Goal: Check status

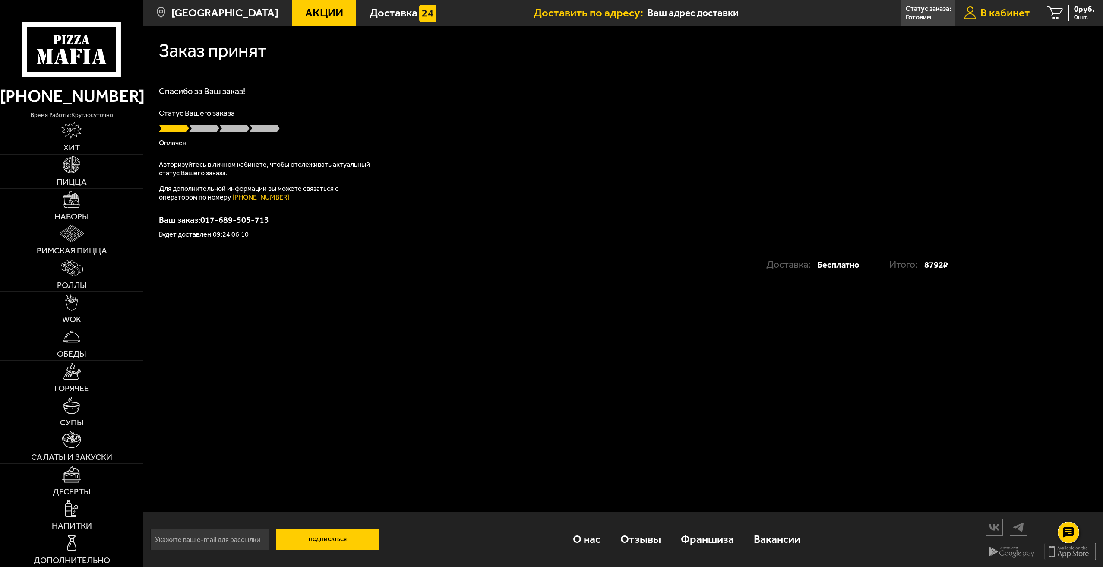
click at [1005, 13] on span "В кабинет" at bounding box center [1006, 12] width 50 height 11
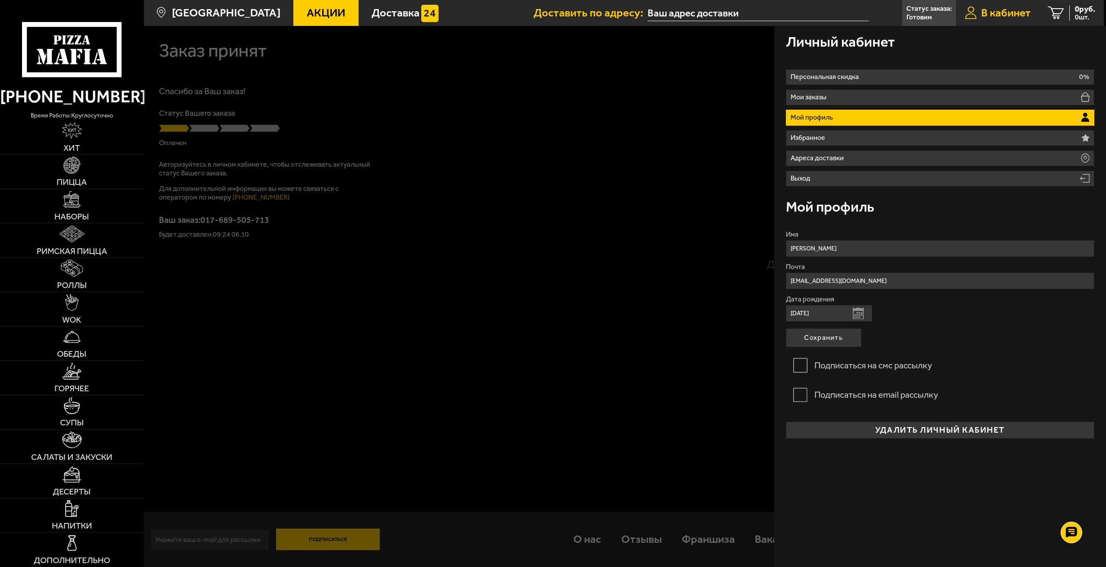
click at [1003, 13] on span "В кабинет" at bounding box center [1006, 12] width 50 height 11
click at [992, 15] on span "В кабинет" at bounding box center [1006, 12] width 50 height 11
click at [926, 17] on p "Готовим" at bounding box center [918, 17] width 25 height 7
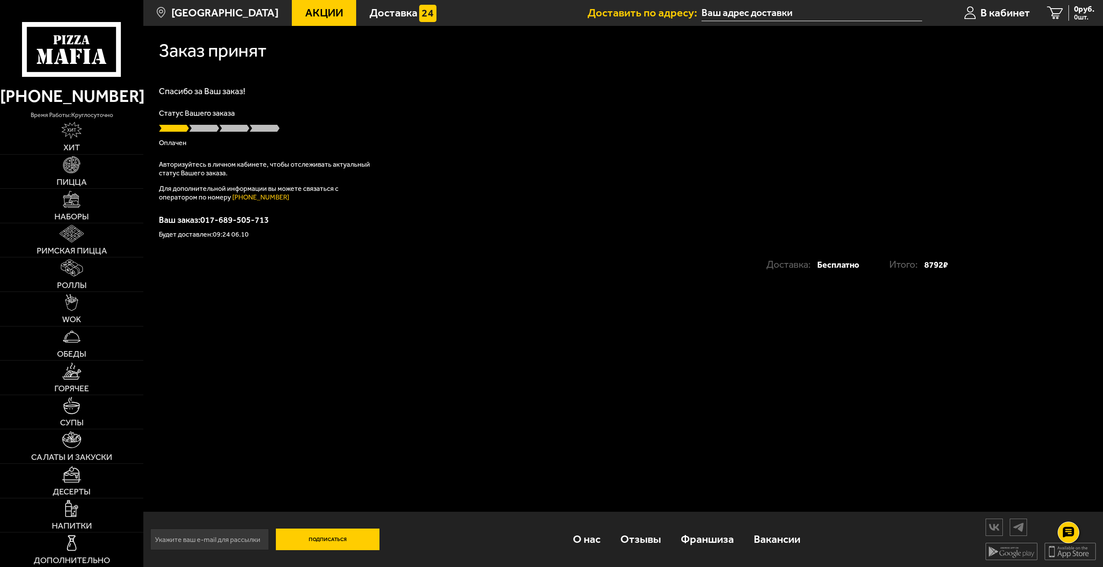
click at [775, 17] on input "text" at bounding box center [812, 13] width 221 height 16
type input "[STREET_ADDRESS]"
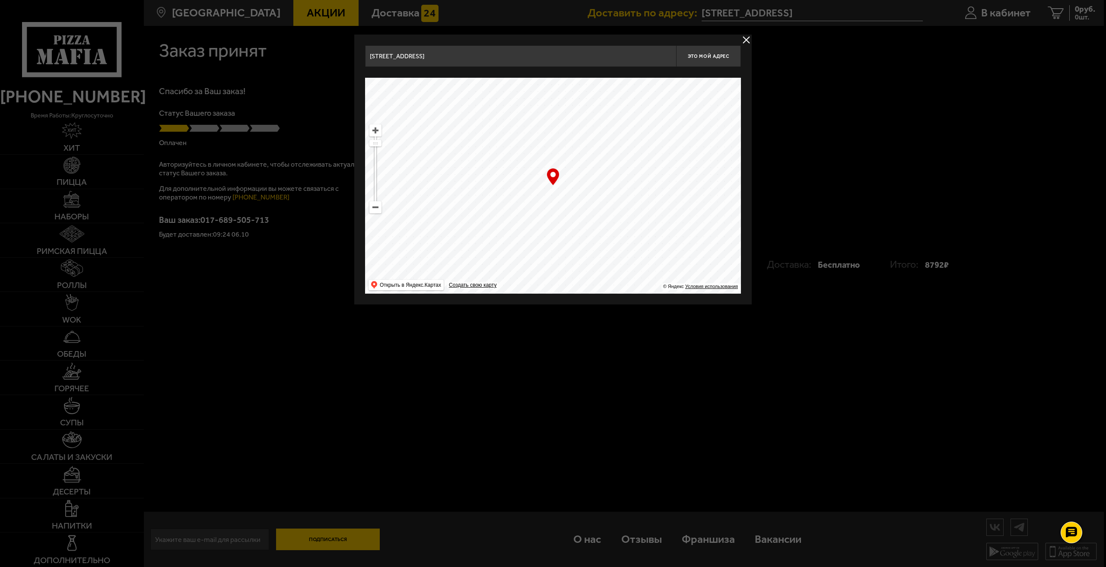
click at [745, 40] on button "delivery type" at bounding box center [746, 40] width 11 height 11
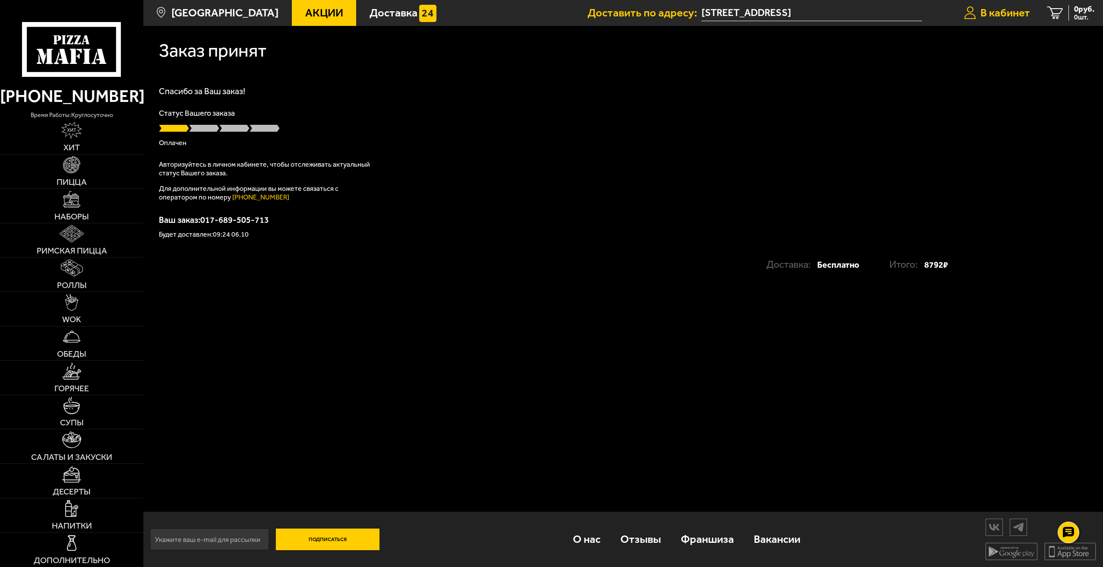
click at [990, 15] on span "В кабинет" at bounding box center [1006, 12] width 50 height 11
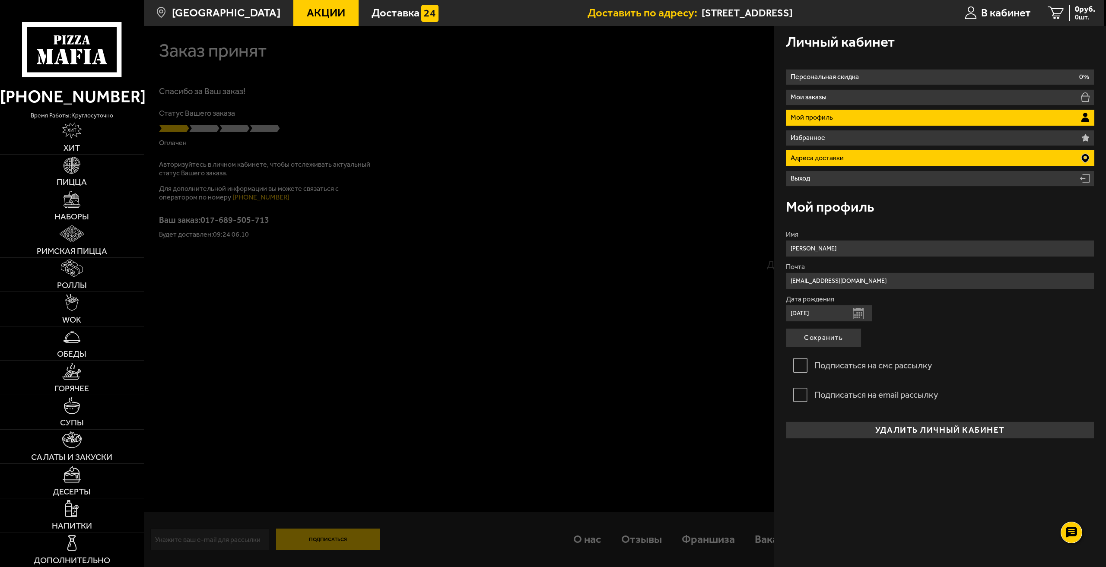
click at [1070, 160] on li "Адреса доставки" at bounding box center [940, 158] width 309 height 16
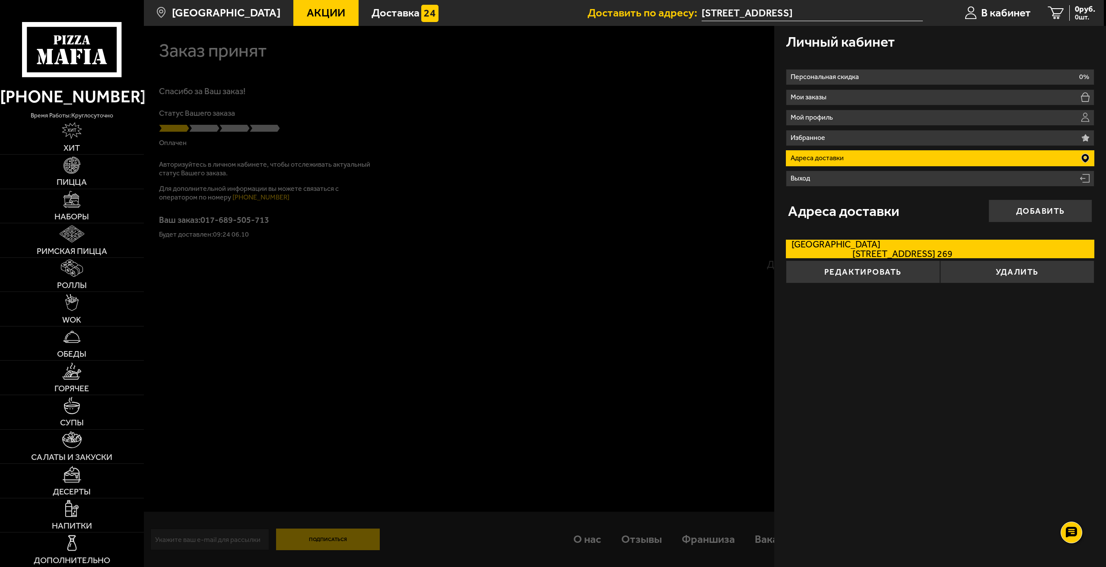
click at [1030, 375] on div "Личный кабинет Персональная скидка 0% Мои заказы Мой профиль Избранное Адреса д…" at bounding box center [940, 296] width 332 height 541
click at [669, 371] on div at bounding box center [697, 309] width 1106 height 567
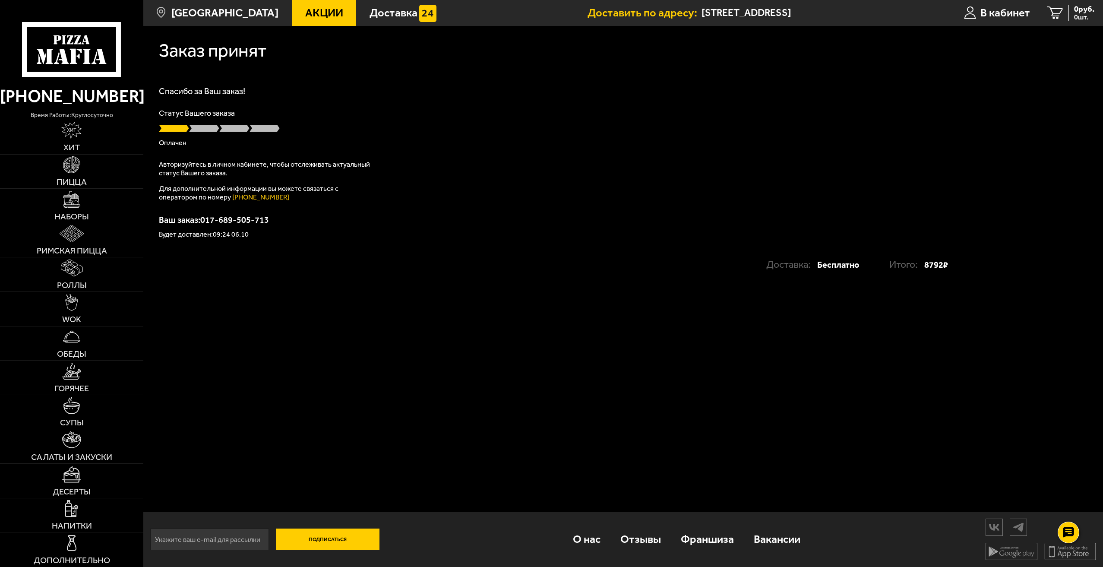
scroll to position [0, 0]
click at [383, 9] on span "Доставка" at bounding box center [394, 12] width 48 height 11
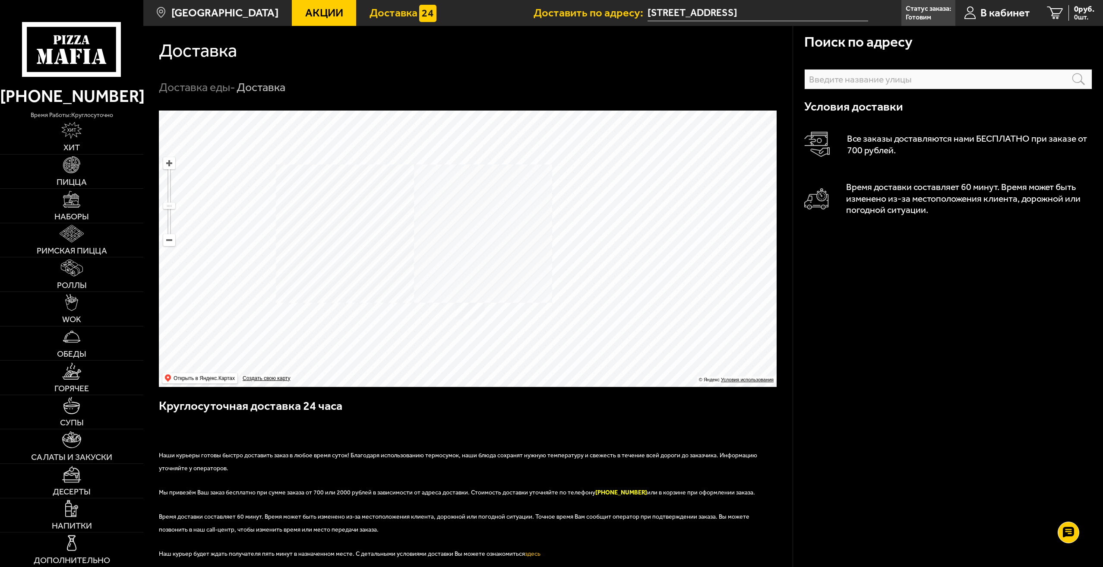
click at [507, 52] on div "Доставка" at bounding box center [468, 50] width 618 height 19
click at [664, 13] on input "[STREET_ADDRESS]" at bounding box center [758, 13] width 221 height 16
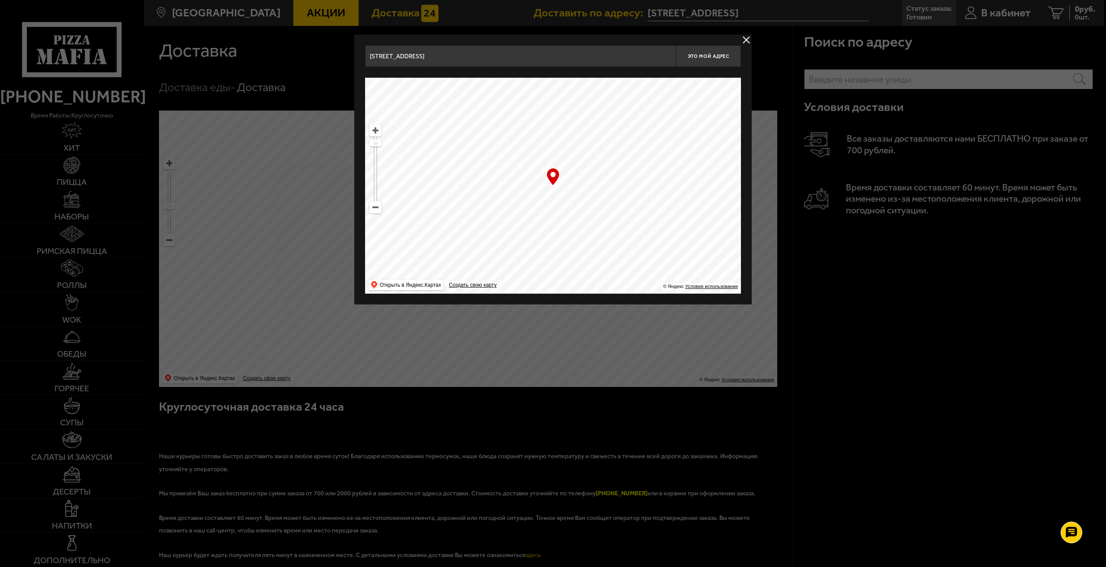
click at [746, 40] on button "delivery type" at bounding box center [746, 40] width 11 height 11
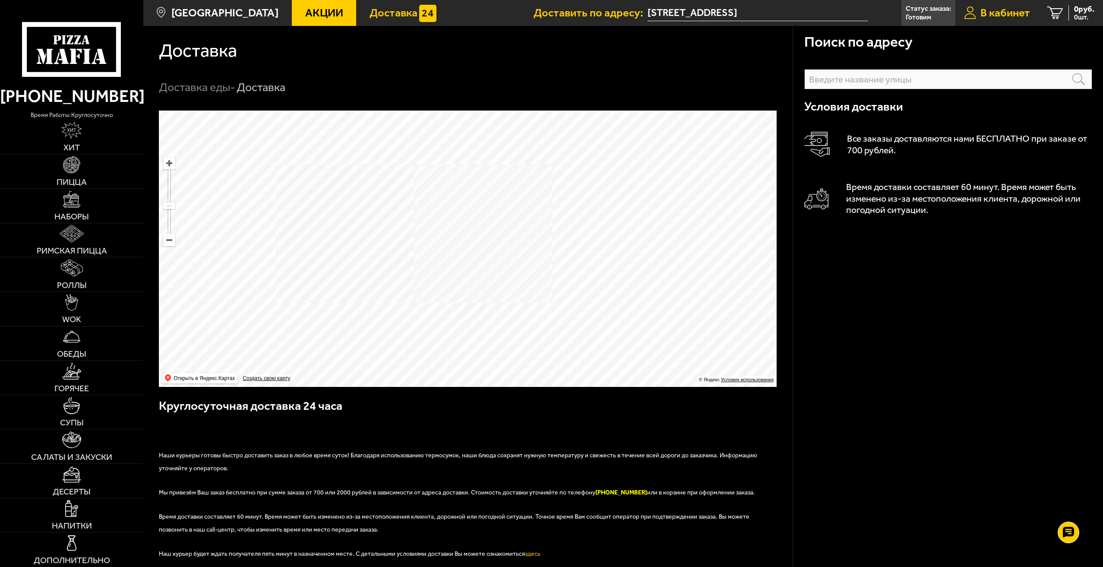
click at [1011, 11] on span "В кабинет" at bounding box center [1006, 12] width 50 height 11
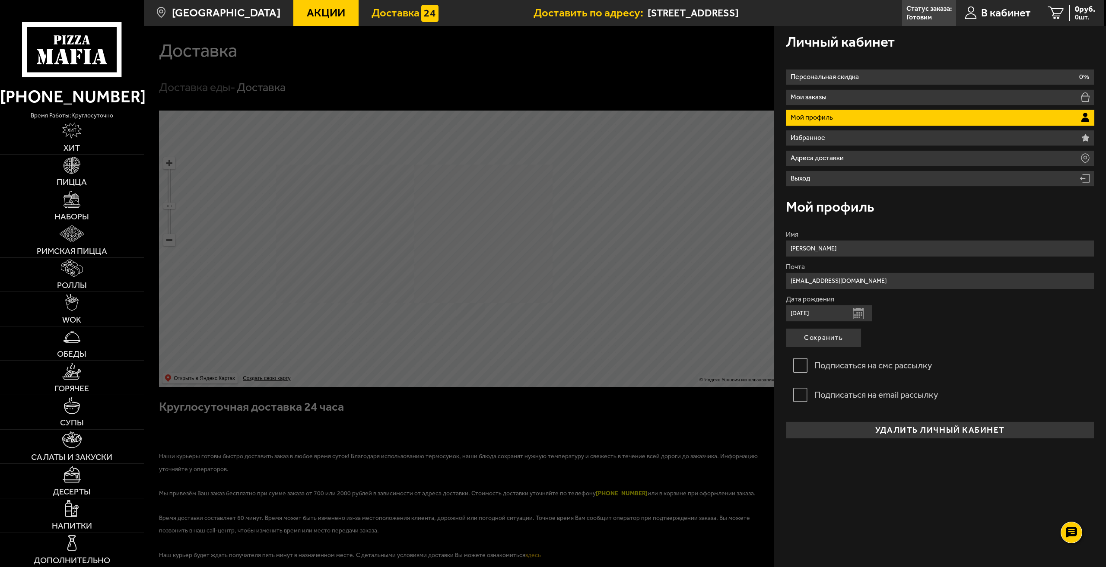
click at [454, 417] on div at bounding box center [697, 309] width 1106 height 567
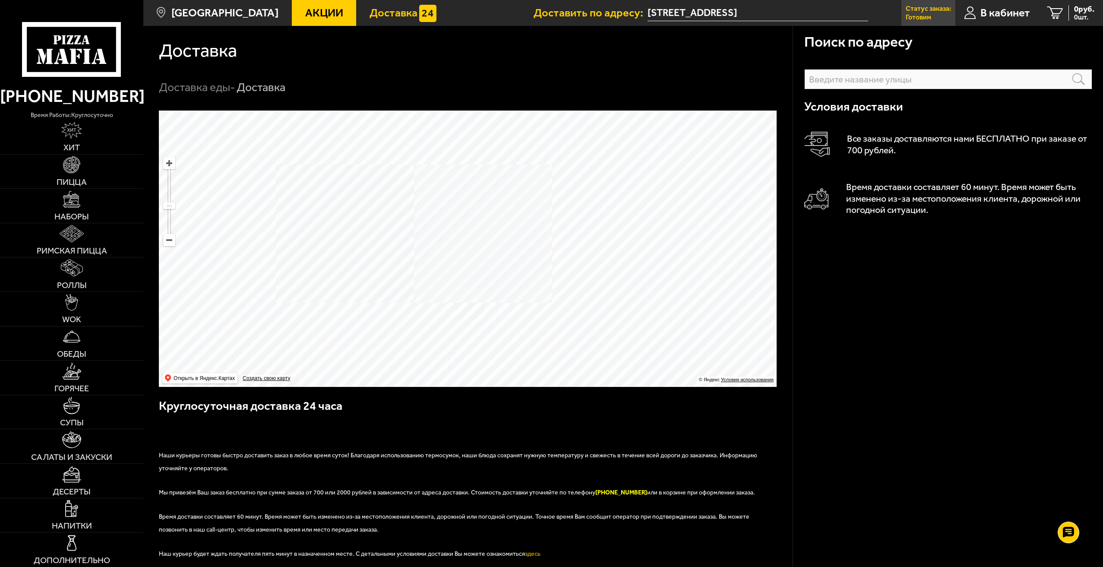
click at [921, 16] on p "Готовим" at bounding box center [918, 17] width 25 height 7
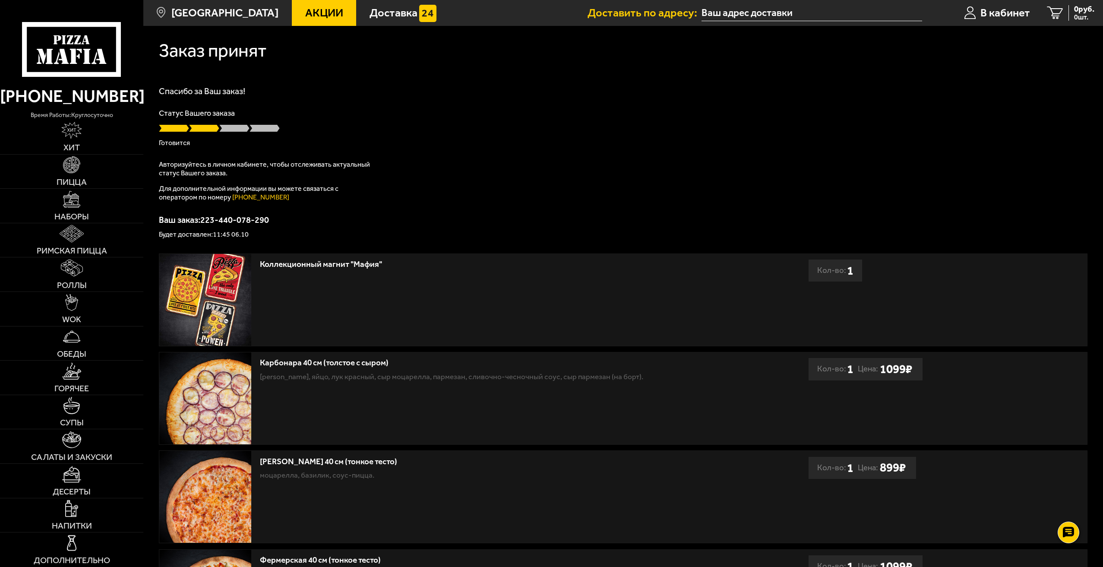
click at [796, 13] on input "text" at bounding box center [812, 13] width 221 height 16
type input "[STREET_ADDRESS]"
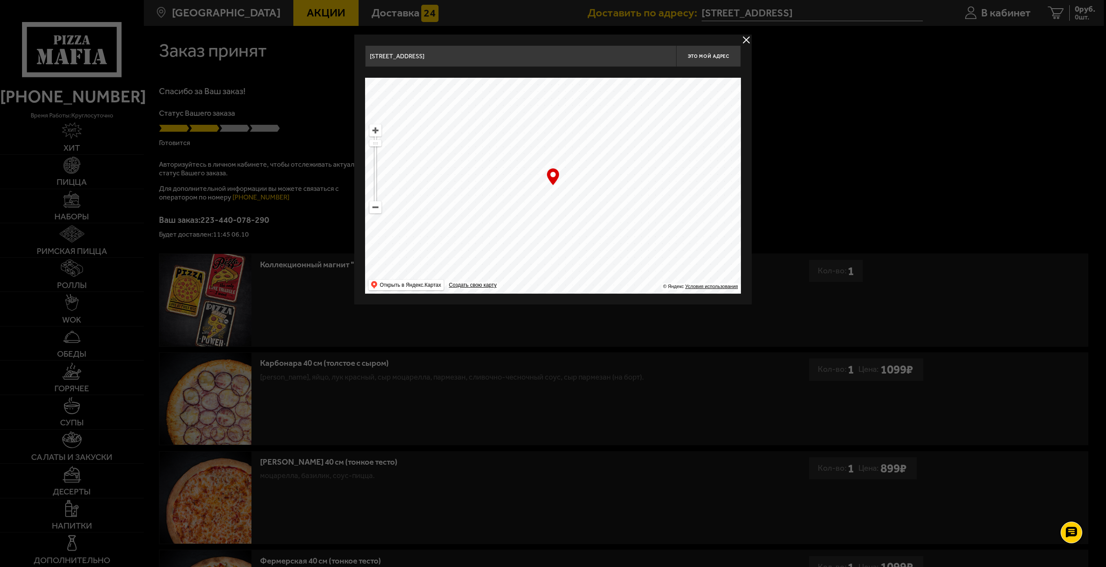
click at [746, 40] on button "delivery type" at bounding box center [746, 40] width 11 height 11
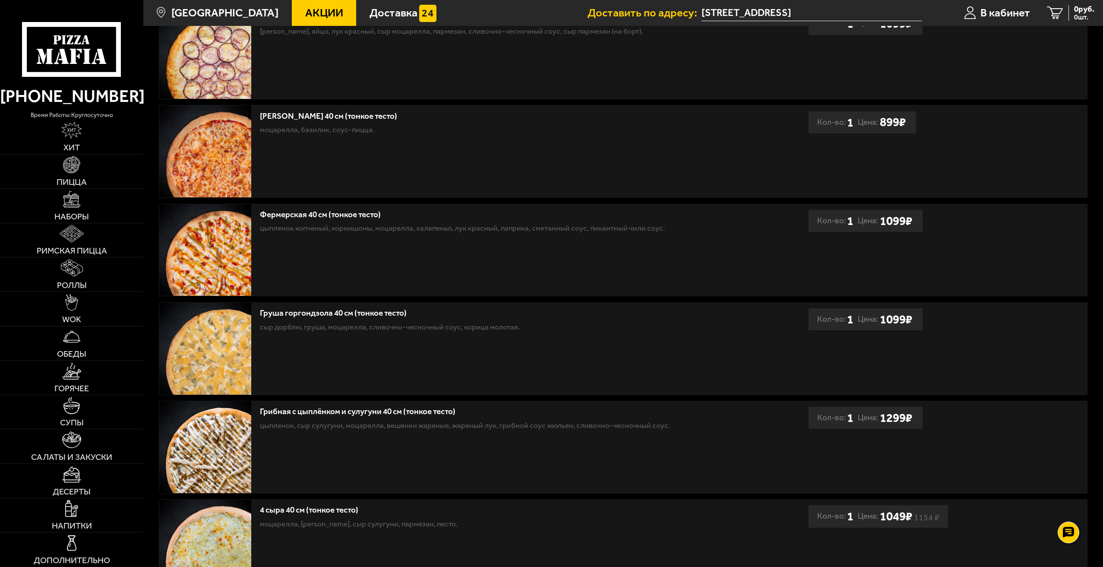
scroll to position [325, 0]
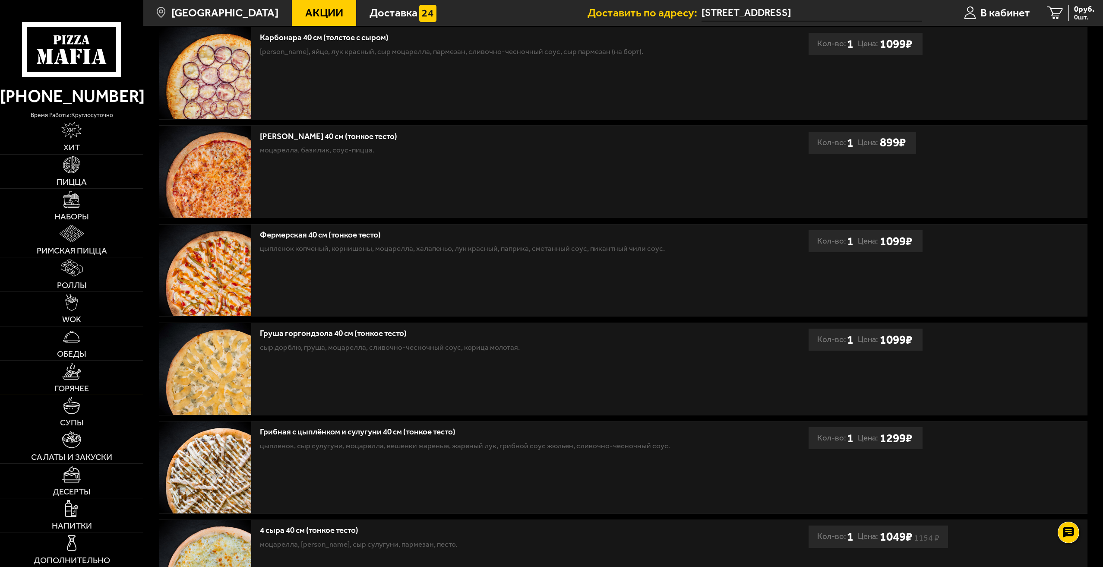
click at [76, 377] on img at bounding box center [71, 371] width 19 height 17
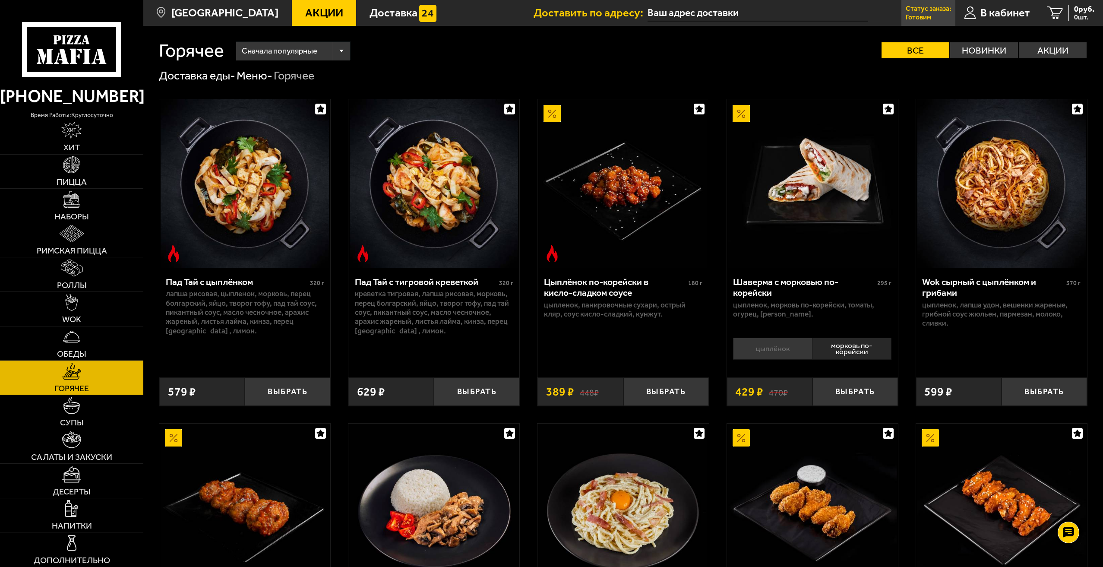
click at [933, 13] on link "Статус заказа: Готовим" at bounding box center [929, 13] width 54 height 26
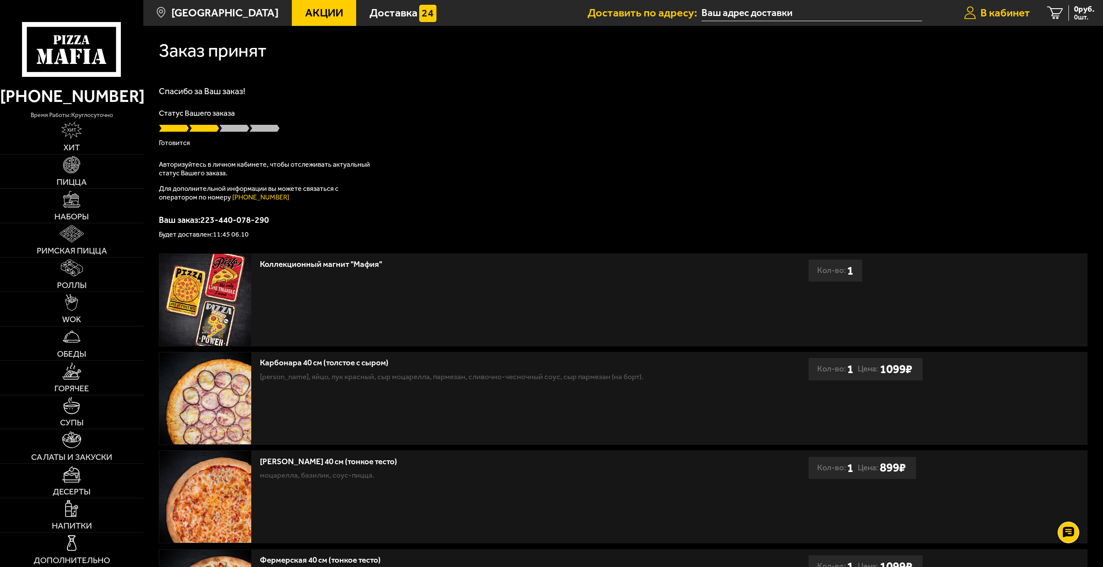
click at [1021, 16] on span "В кабинет" at bounding box center [1006, 12] width 50 height 11
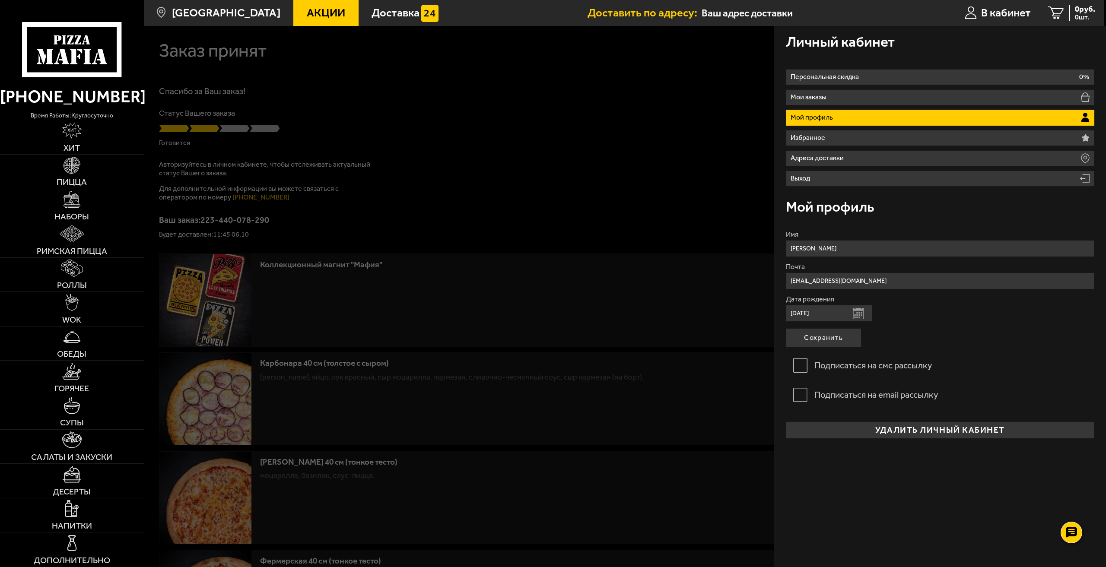
click at [204, 221] on div at bounding box center [697, 309] width 1106 height 567
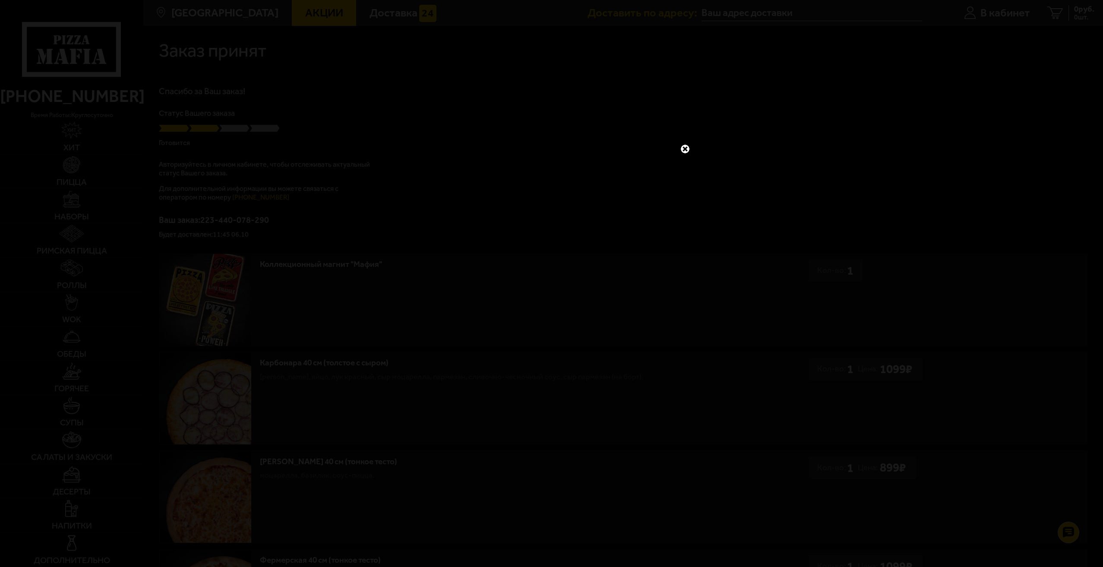
click at [681, 150] on link at bounding box center [685, 148] width 11 height 11
